Goal: Transaction & Acquisition: Purchase product/service

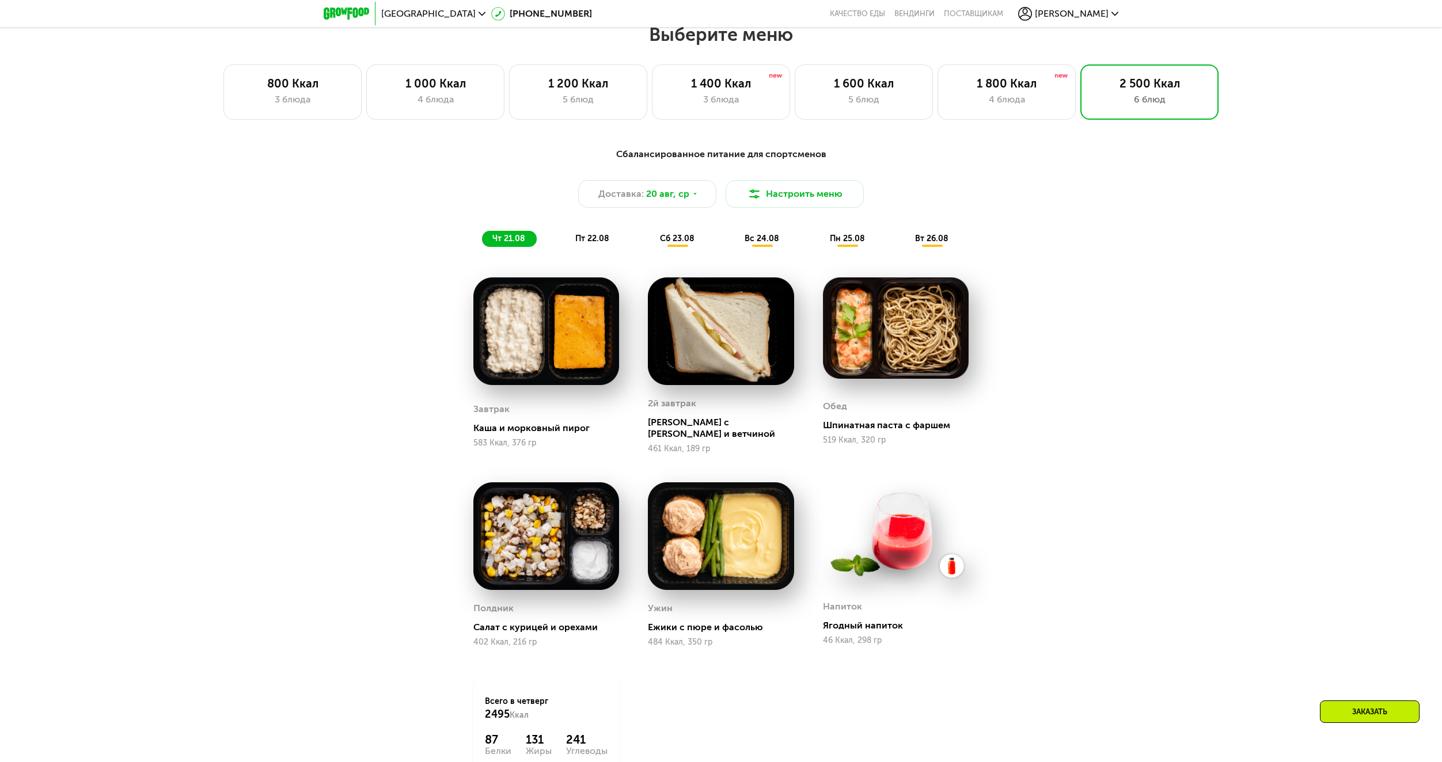
click at [1124, 314] on div "Сбалансированное питание для спортсменов Доставка: [DATE] Настроить меню чт 21.…" at bounding box center [721, 491] width 1442 height 721
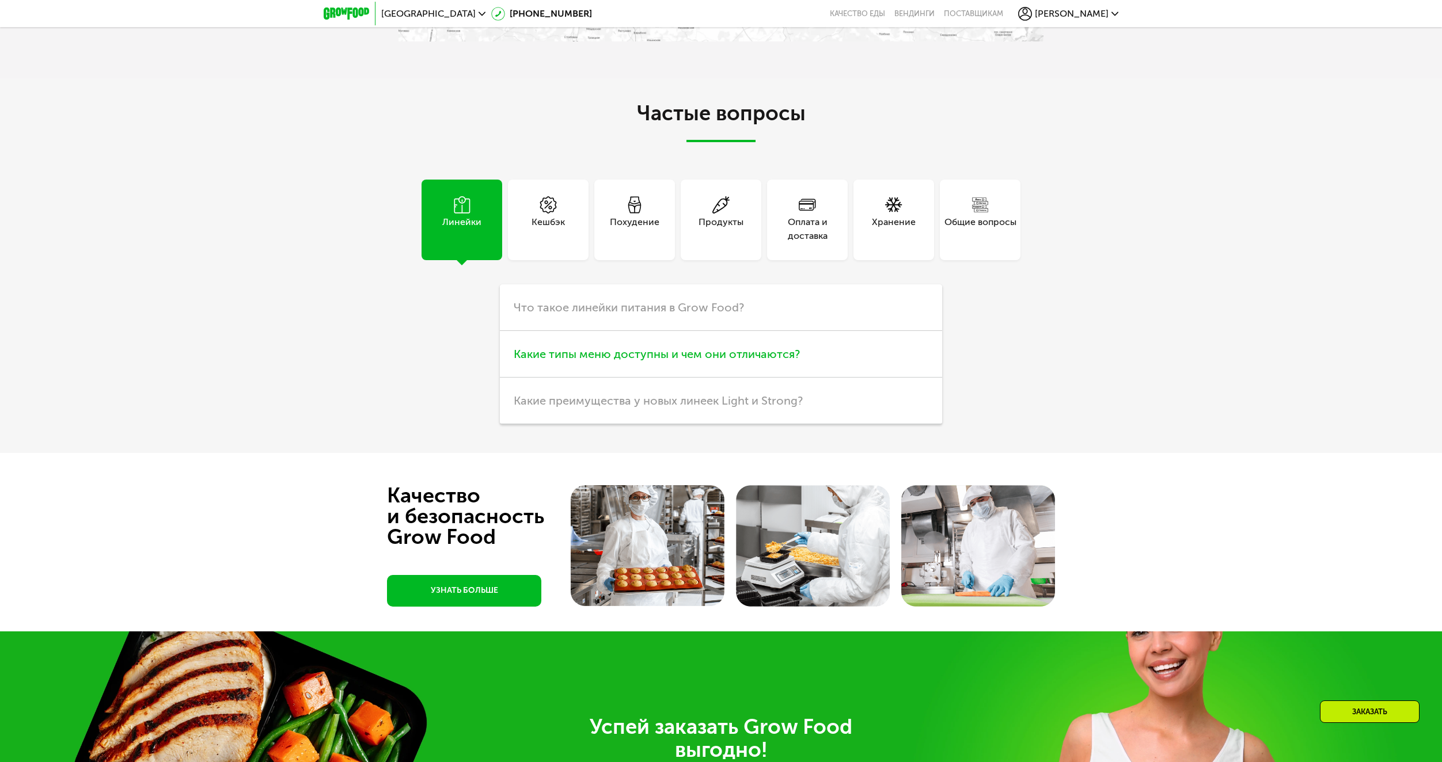
scroll to position [3624, 0]
